Goal: Information Seeking & Learning: Find specific fact

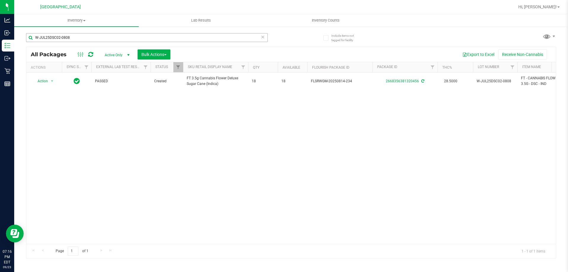
click at [85, 35] on input "W-JUL25DSC02-0808" at bounding box center [147, 37] width 242 height 9
type input "mkh"
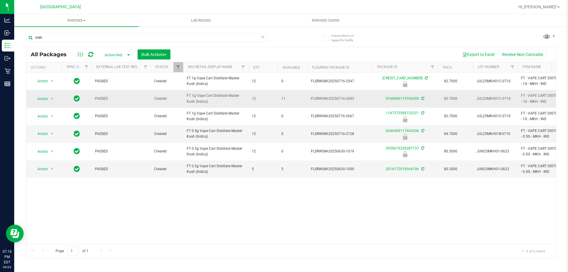
drag, startPoint x: 187, startPoint y: 95, endPoint x: 289, endPoint y: 98, distance: 101.5
click at [289, 98] on span "11" at bounding box center [292, 99] width 22 height 6
drag, startPoint x: 185, startPoint y: 93, endPoint x: 297, endPoint y: 96, distance: 112.8
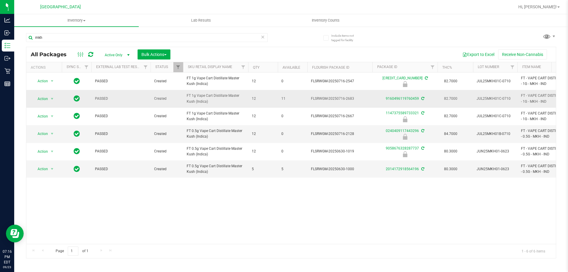
click at [297, 96] on span "11" at bounding box center [292, 99] width 22 height 6
